Goal: Task Accomplishment & Management: Use online tool/utility

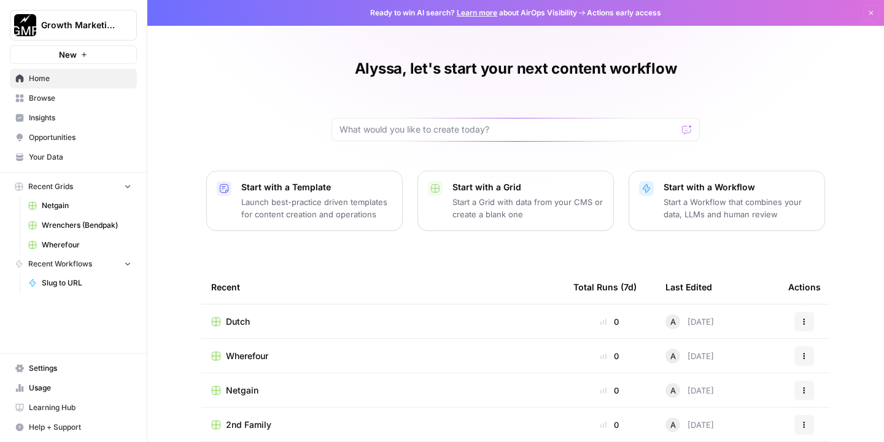
click at [42, 82] on span "Home" at bounding box center [80, 78] width 103 height 11
click at [46, 103] on span "Browse" at bounding box center [80, 98] width 103 height 11
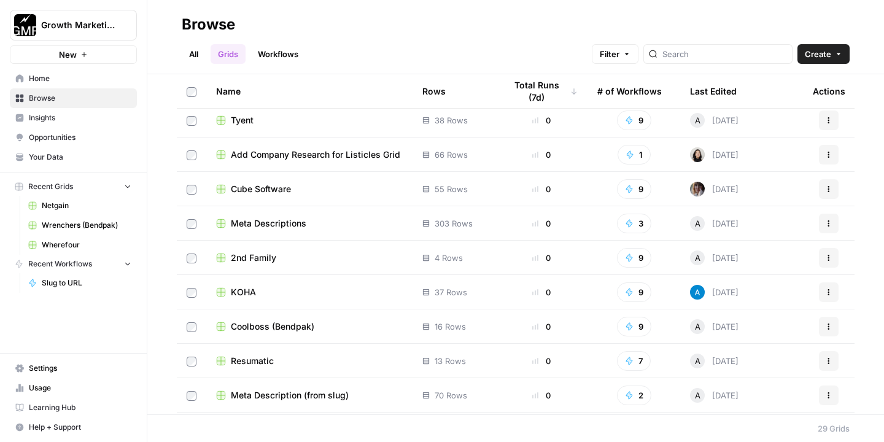
scroll to position [495, 0]
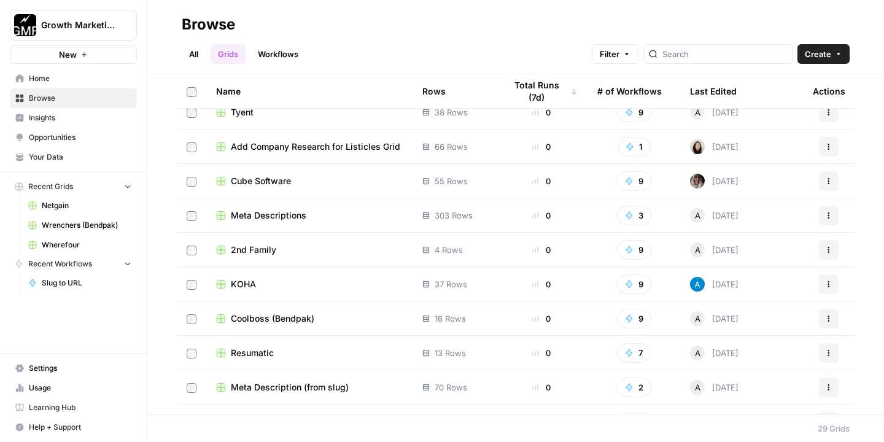
click at [265, 255] on td "2nd Family" at bounding box center [309, 250] width 206 height 34
click at [265, 254] on span "2nd Family" at bounding box center [253, 250] width 45 height 12
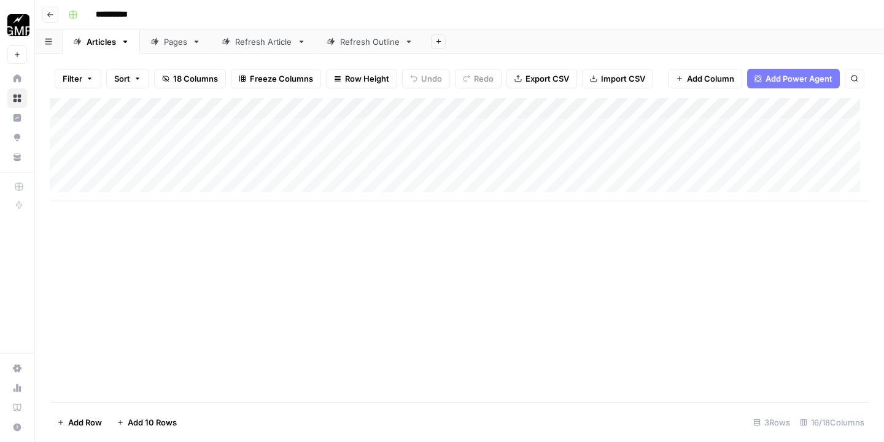
click at [161, 145] on div "Add Column" at bounding box center [460, 149] width 820 height 103
click at [166, 151] on div "Add Column" at bounding box center [460, 149] width 820 height 103
click at [166, 151] on textarea "**********" at bounding box center [190, 150] width 196 height 17
click at [239, 173] on div "Add Column" at bounding box center [460, 149] width 820 height 103
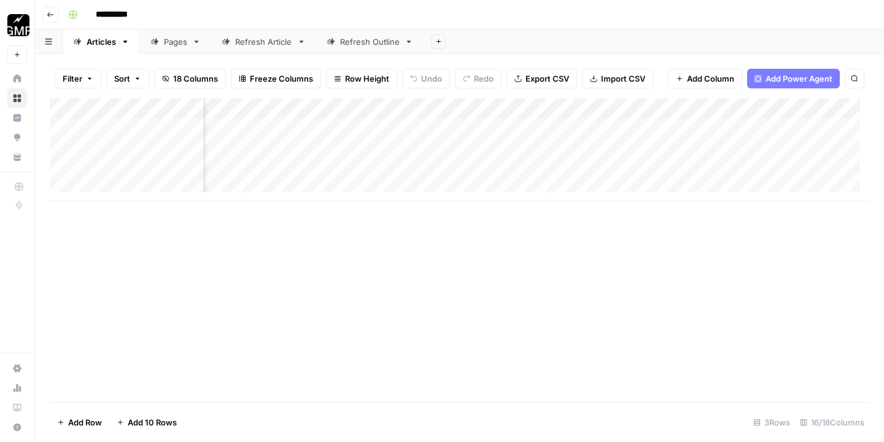
click at [597, 149] on div "Add Column" at bounding box center [460, 149] width 820 height 103
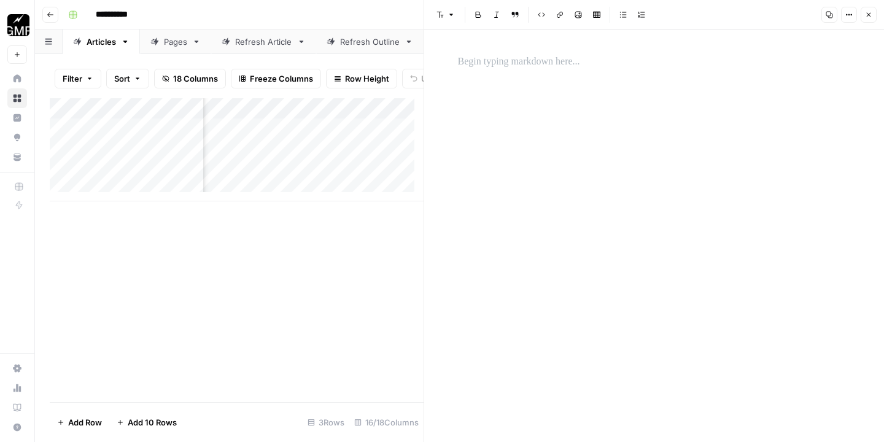
click at [505, 55] on p at bounding box center [654, 62] width 393 height 16
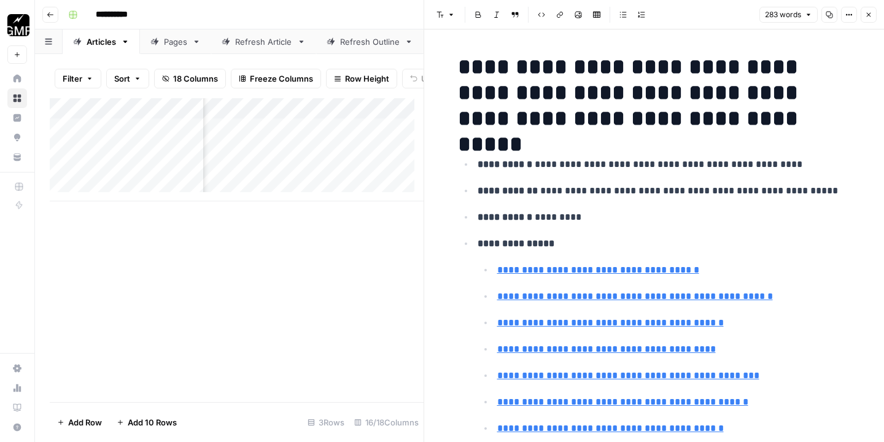
click at [867, 14] on icon "button" at bounding box center [868, 14] width 7 height 7
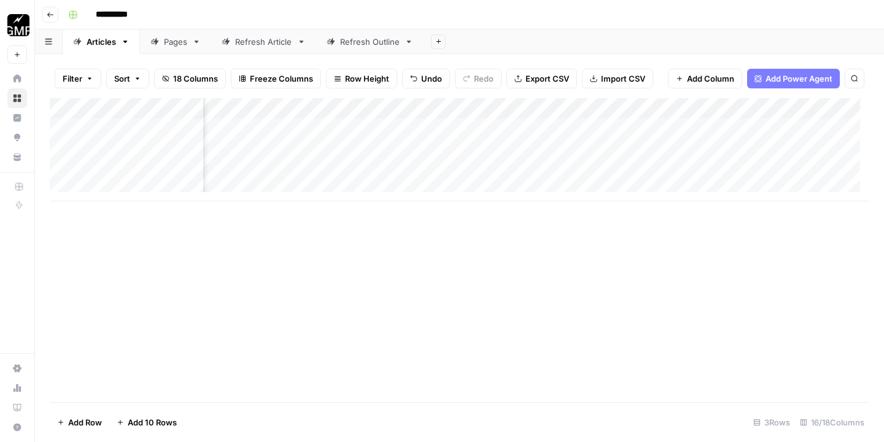
scroll to position [0, 665]
click at [400, 111] on div "Add Column" at bounding box center [460, 149] width 820 height 103
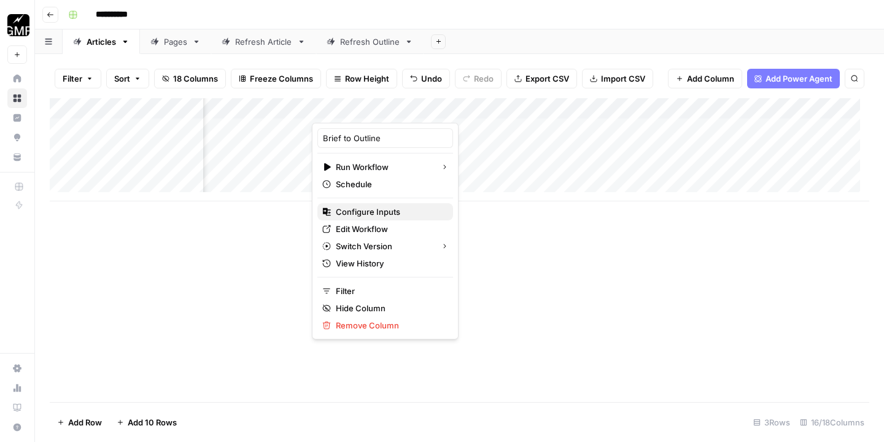
click at [387, 216] on span "Configure Inputs" at bounding box center [389, 212] width 107 height 12
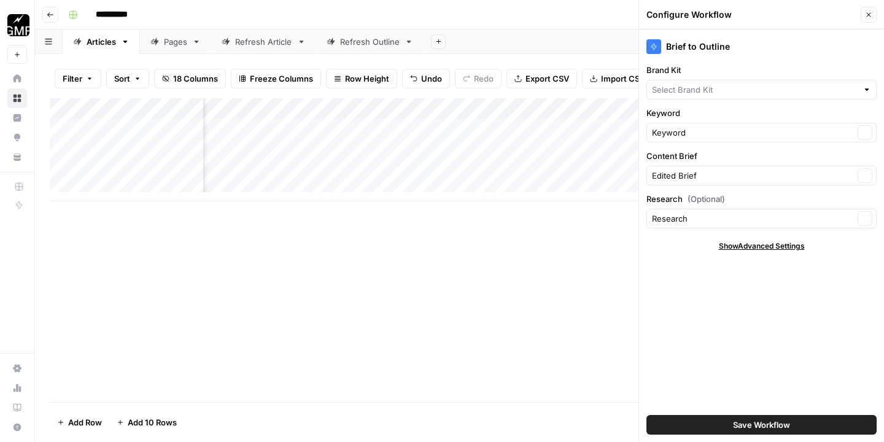
type input "2nd Family"
click at [575, 299] on div "Add Column" at bounding box center [460, 250] width 820 height 304
click at [870, 12] on icon "button" at bounding box center [868, 14] width 7 height 7
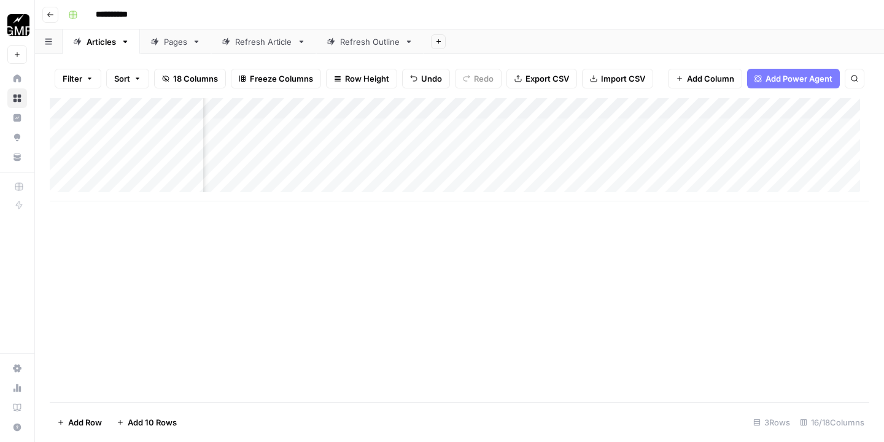
click at [365, 149] on div "Add Column" at bounding box center [460, 149] width 820 height 103
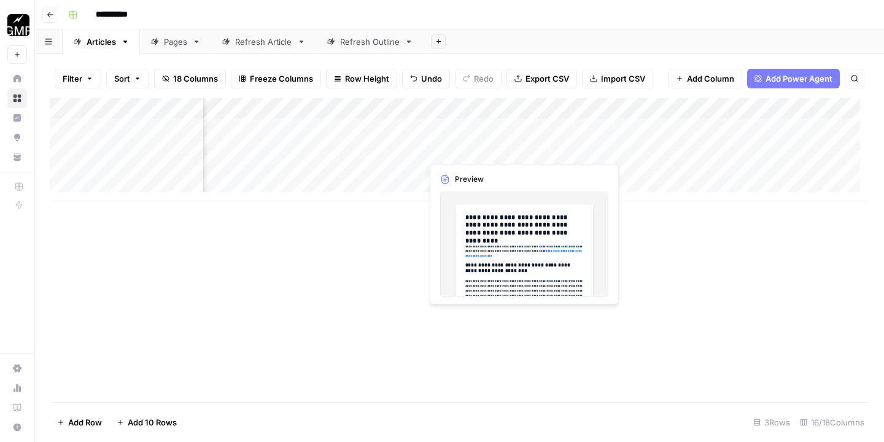
click at [461, 146] on div "Add Column" at bounding box center [460, 149] width 820 height 103
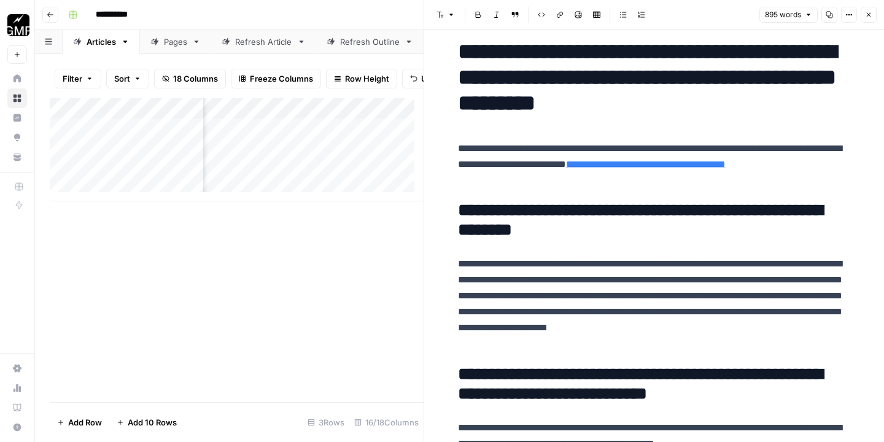
scroll to position [23, 0]
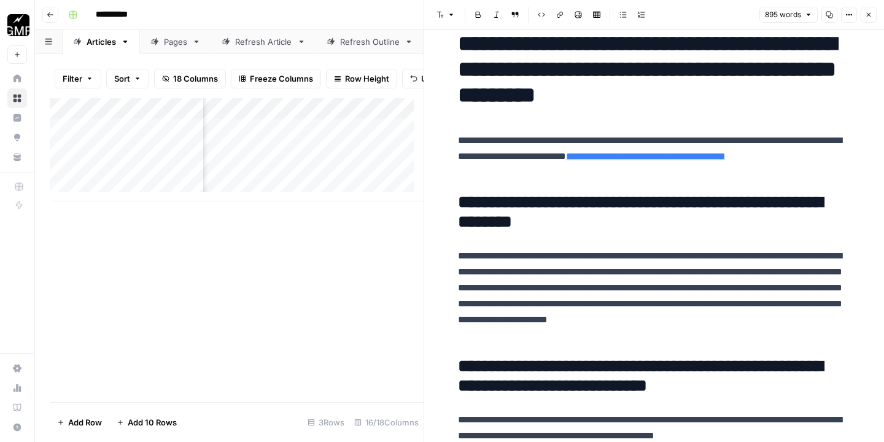
click at [566, 161] on link "**********" at bounding box center [646, 156] width 160 height 9
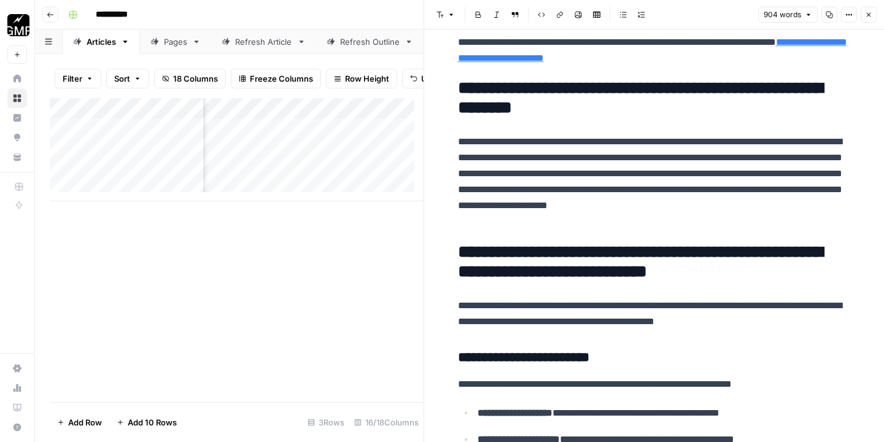
scroll to position [0, 0]
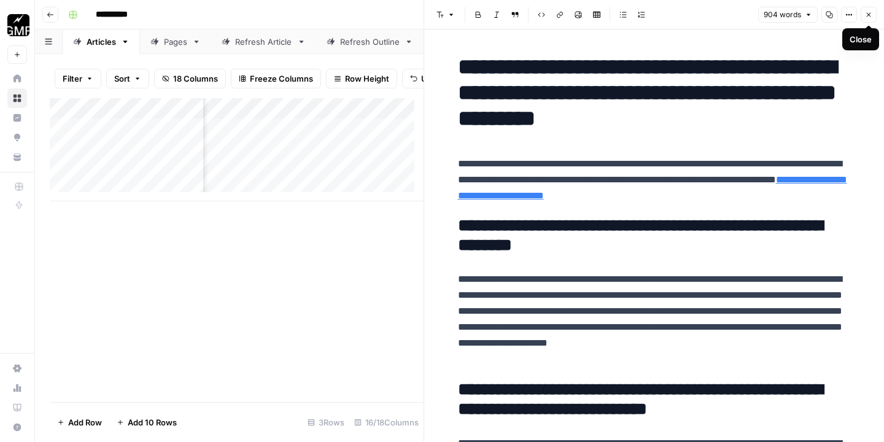
click at [869, 14] on icon "button" at bounding box center [868, 14] width 7 height 7
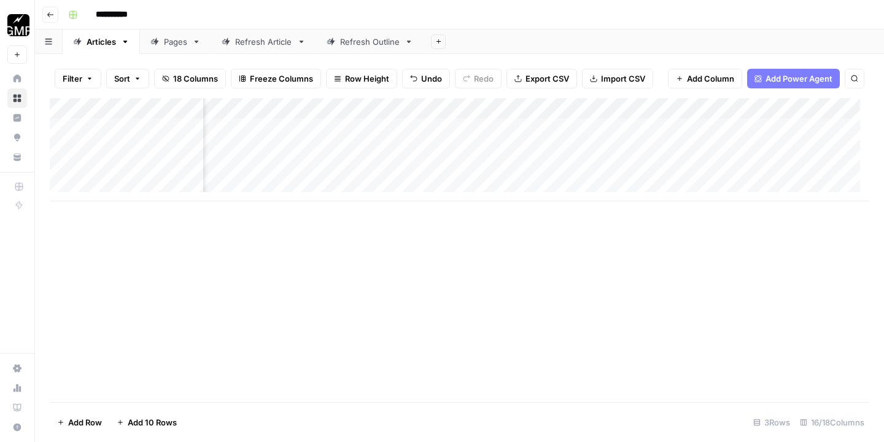
scroll to position [0, 925]
click at [580, 106] on div "Add Column" at bounding box center [460, 149] width 820 height 103
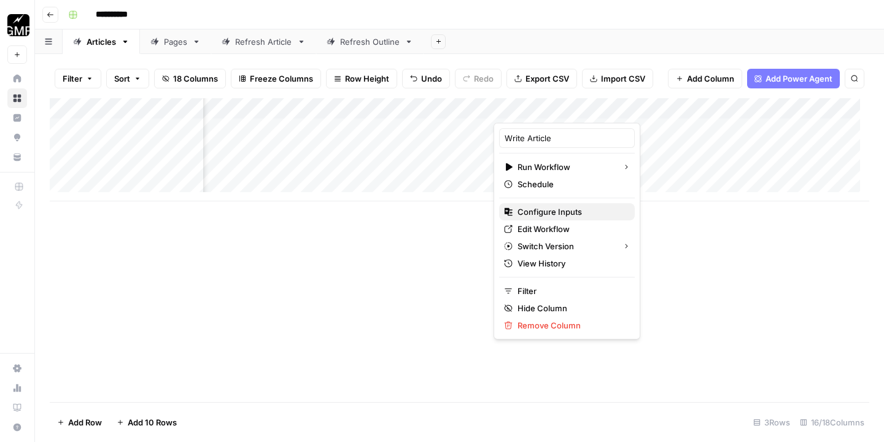
click at [556, 217] on span "Configure Inputs" at bounding box center [571, 212] width 107 height 12
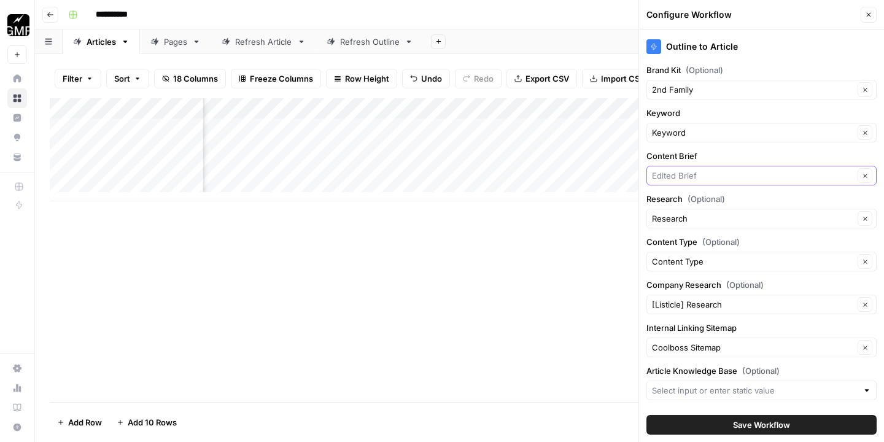
click at [789, 178] on input "Content Brief" at bounding box center [753, 175] width 202 height 12
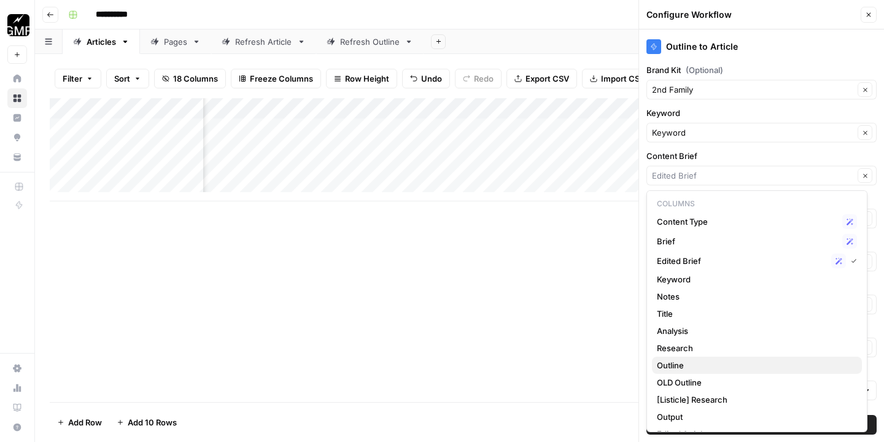
click at [702, 363] on span "Outline" at bounding box center [754, 365] width 195 height 12
type input "Outline"
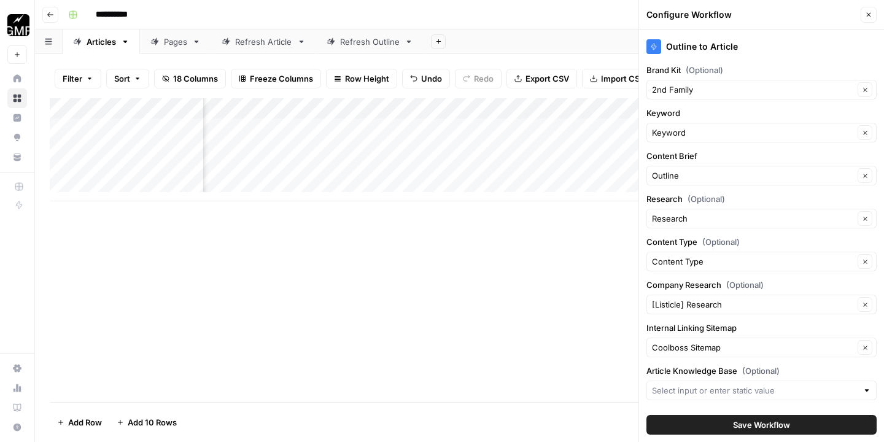
click at [761, 417] on button "Save Workflow" at bounding box center [761, 425] width 230 height 20
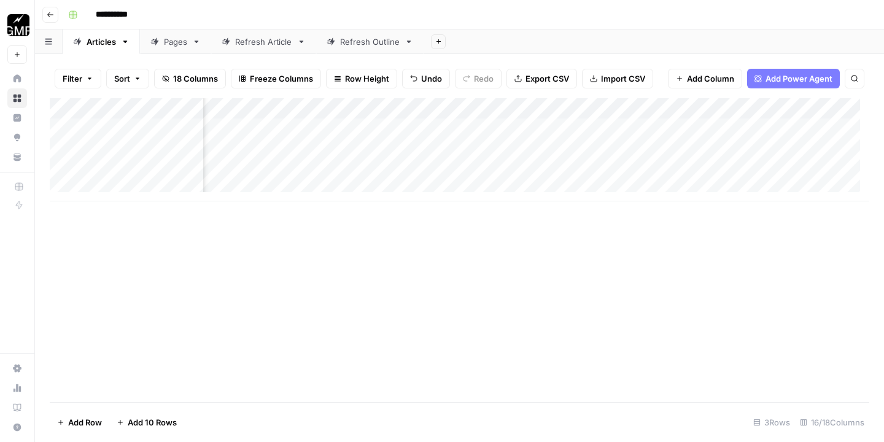
click at [551, 152] on div "Add Column" at bounding box center [460, 149] width 820 height 103
